Goal: Navigation & Orientation: Find specific page/section

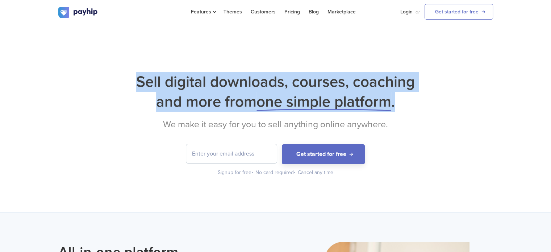
drag, startPoint x: 133, startPoint y: 82, endPoint x: 420, endPoint y: 100, distance: 287.4
click at [420, 100] on h1 "Sell digital downloads, courses, coaching and more from one simple platform ." at bounding box center [275, 92] width 435 height 40
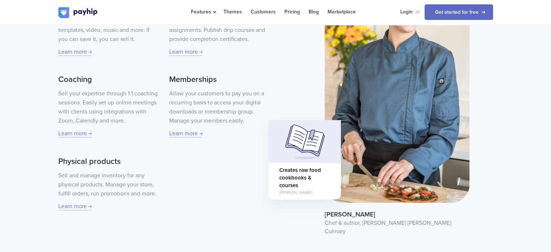
scroll to position [301, 0]
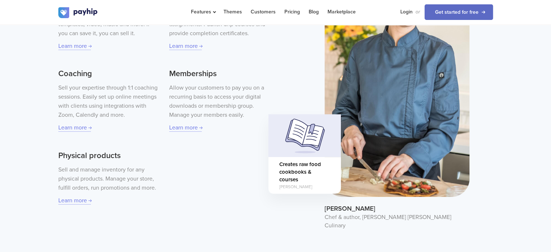
click at [258, 215] on div "All-in-one platform Everything you need to start, scale and manage your busines…" at bounding box center [275, 85] width 445 height 290
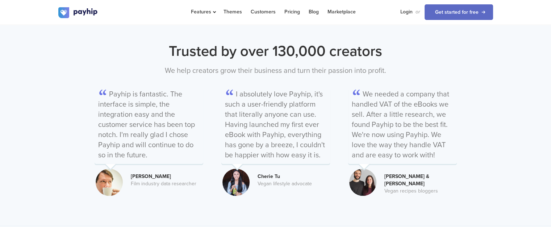
scroll to position [799, 0]
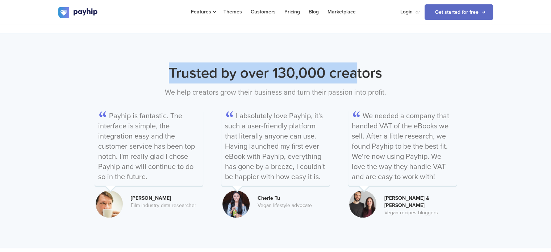
drag, startPoint x: 166, startPoint y: 56, endPoint x: 363, endPoint y: 49, distance: 197.5
click at [363, 49] on div "Trusted by over 130,000 creators We help creators grow their business and turn …" at bounding box center [275, 140] width 551 height 214
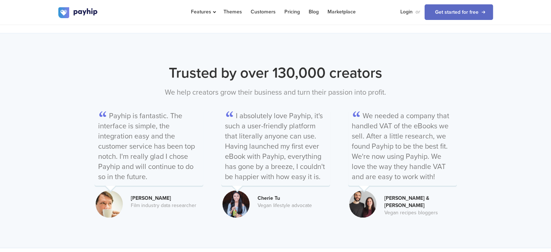
click at [274, 109] on p "I absolutely love Payhip, it's such a user-friendly platform that literally any…" at bounding box center [275, 147] width 109 height 76
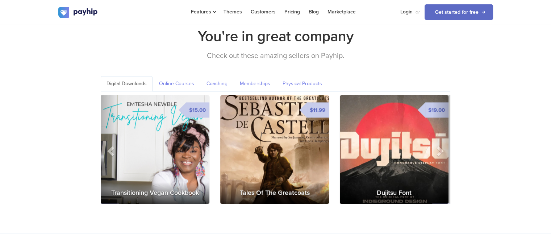
scroll to position [1050, 0]
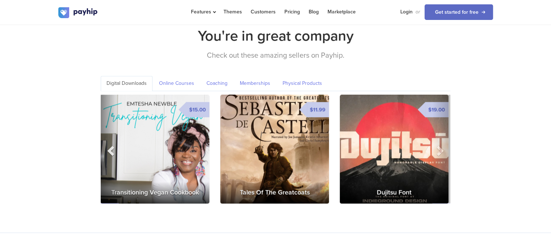
click at [114, 147] on span at bounding box center [111, 150] width 11 height 11
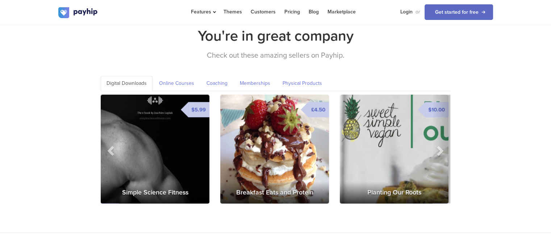
click at [67, 123] on div "You're in great company Check out these amazing sellers on Payhip. Digital Down…" at bounding box center [275, 114] width 435 height 178
click at [113, 145] on span at bounding box center [111, 150] width 11 height 11
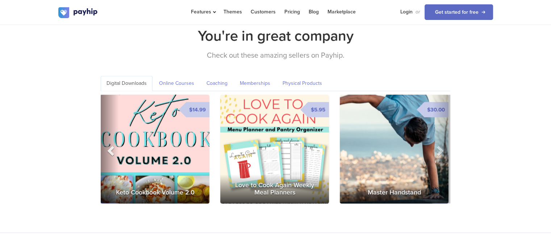
click at [113, 145] on span at bounding box center [111, 150] width 11 height 11
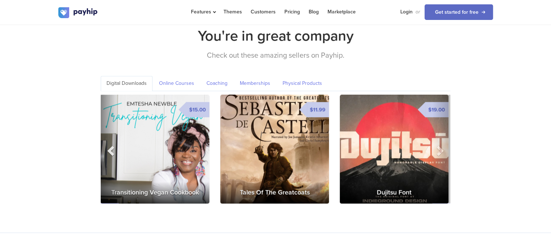
click at [113, 145] on span at bounding box center [111, 150] width 11 height 11
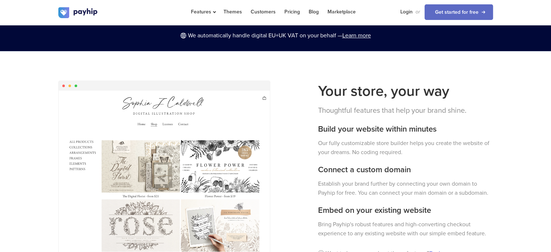
scroll to position [529, 0]
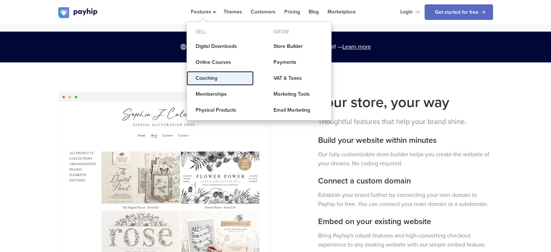
click at [212, 78] on link "Coaching" at bounding box center [220, 78] width 67 height 14
